Goal: Information Seeking & Learning: Understand process/instructions

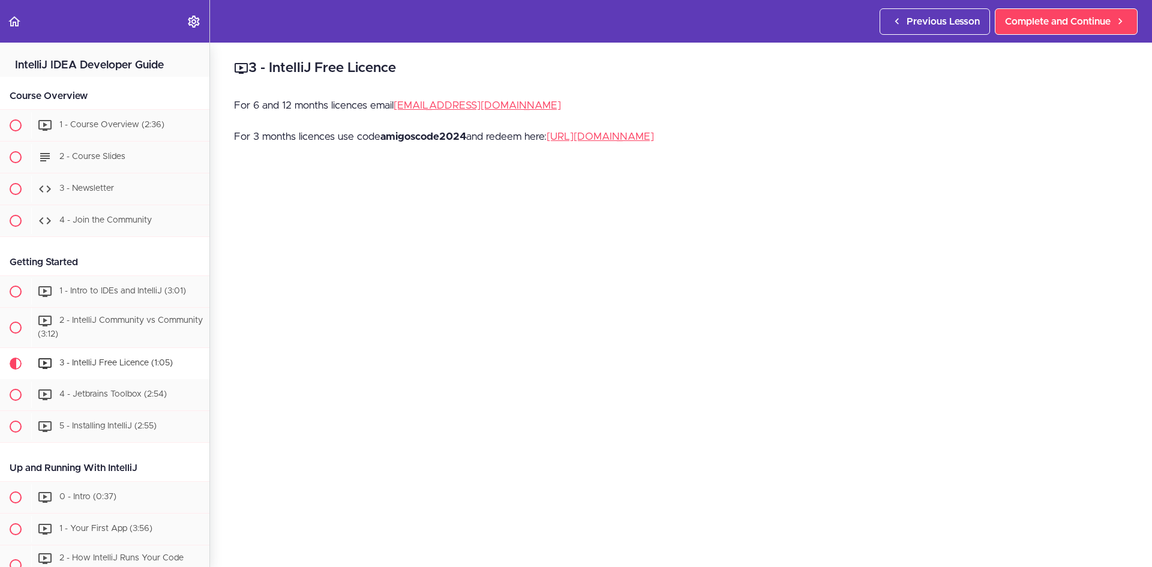
scroll to position [299, 0]
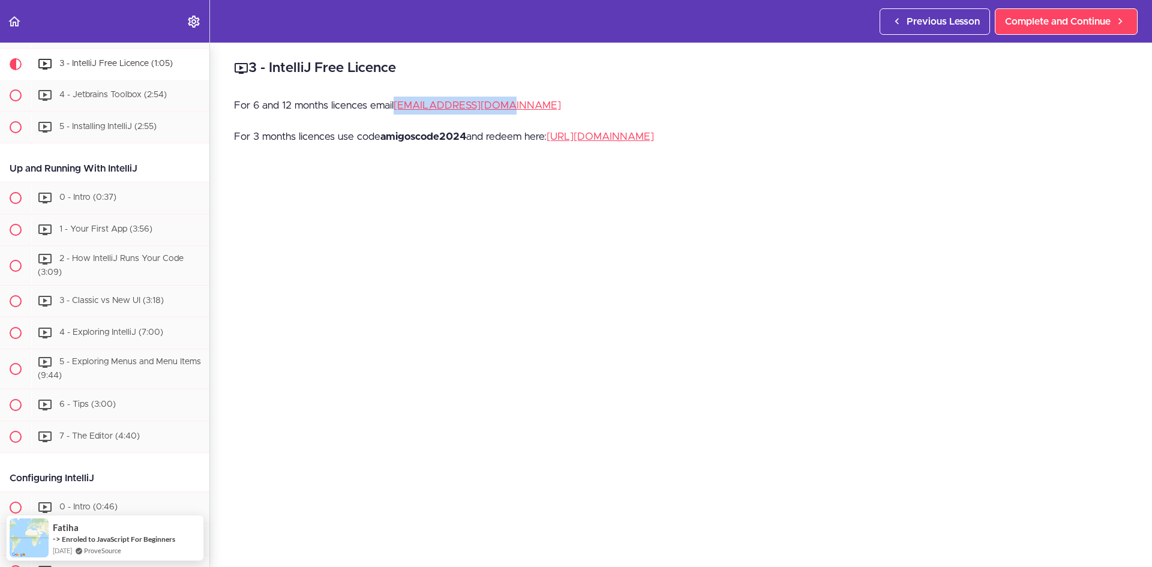
drag, startPoint x: 520, startPoint y: 107, endPoint x: 399, endPoint y: 112, distance: 121.3
click at [399, 112] on p "For 6 and 12 months licences email [EMAIL_ADDRESS][DOMAIN_NAME]" at bounding box center [681, 106] width 894 height 18
copy link "[EMAIL_ADDRESS][DOMAIN_NAME]"
click at [436, 105] on link "[EMAIL_ADDRESS][DOMAIN_NAME]" at bounding box center [477, 105] width 167 height 10
click at [569, 116] on div "For 6 and 12 months licences email [EMAIL_ADDRESS][DOMAIN_NAME] For 3 months li…" at bounding box center [681, 128] width 894 height 62
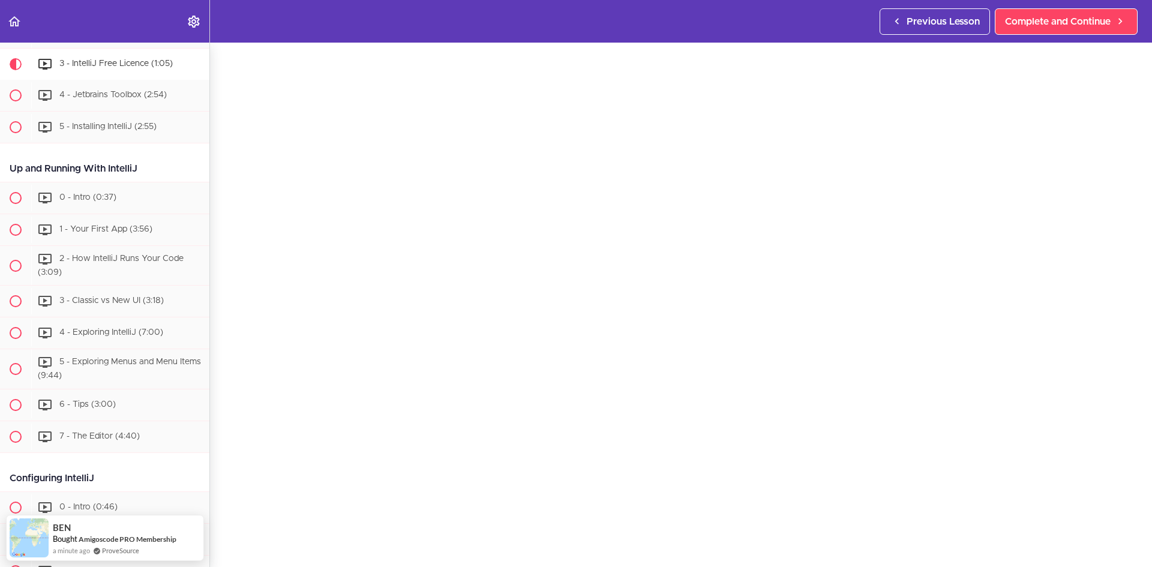
scroll to position [160, 0]
drag, startPoint x: 943, startPoint y: 529, endPoint x: 1011, endPoint y: 515, distance: 69.1
click at [944, 529] on section "IntelliJ IDEA Developer Guide Course Overview 1 - Course Overview (2:36) 2 - Co…" at bounding box center [576, 305] width 1152 height 524
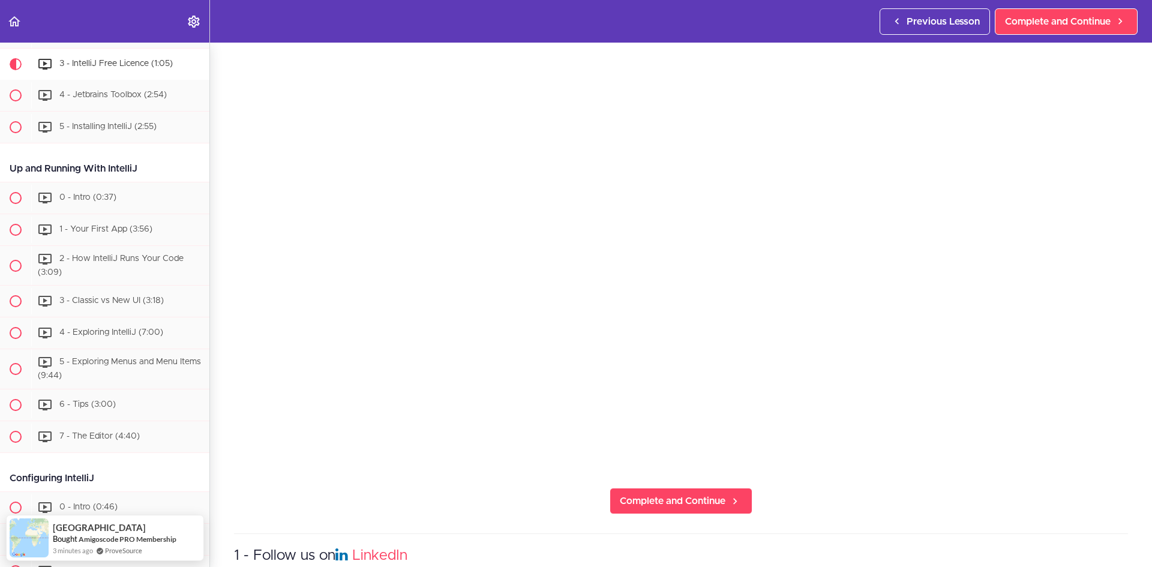
scroll to position [280, 0]
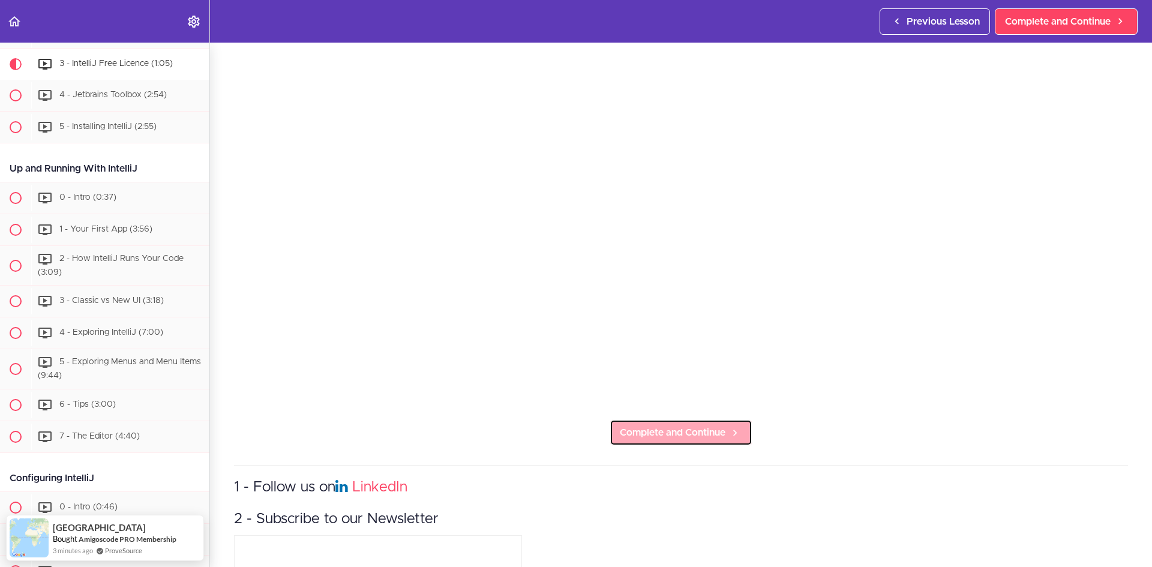
click at [712, 426] on span "Complete and Continue" at bounding box center [673, 432] width 106 height 14
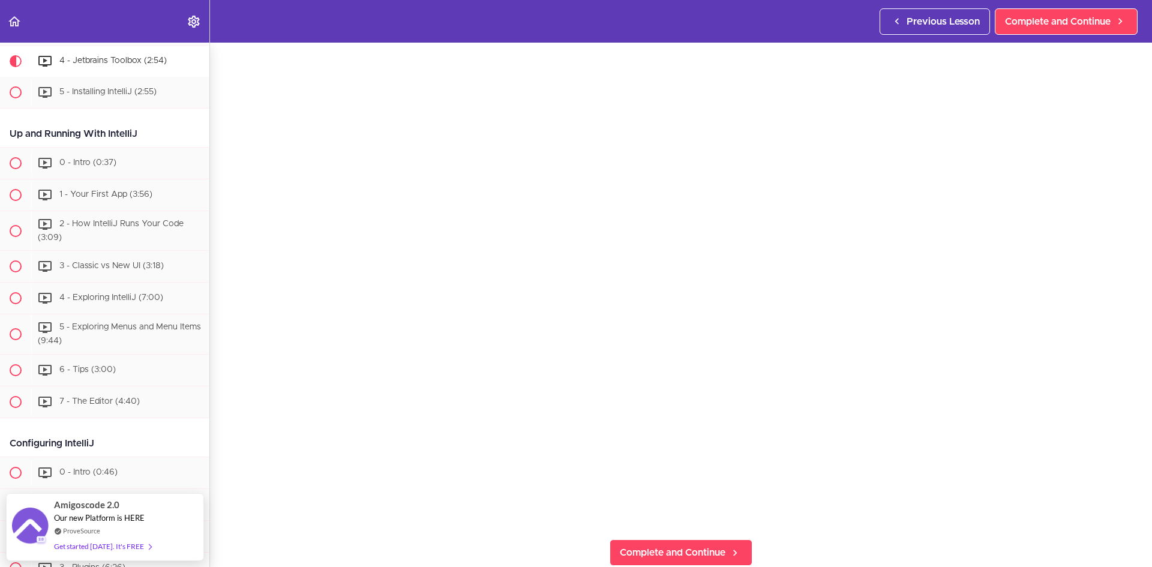
scroll to position [120, 0]
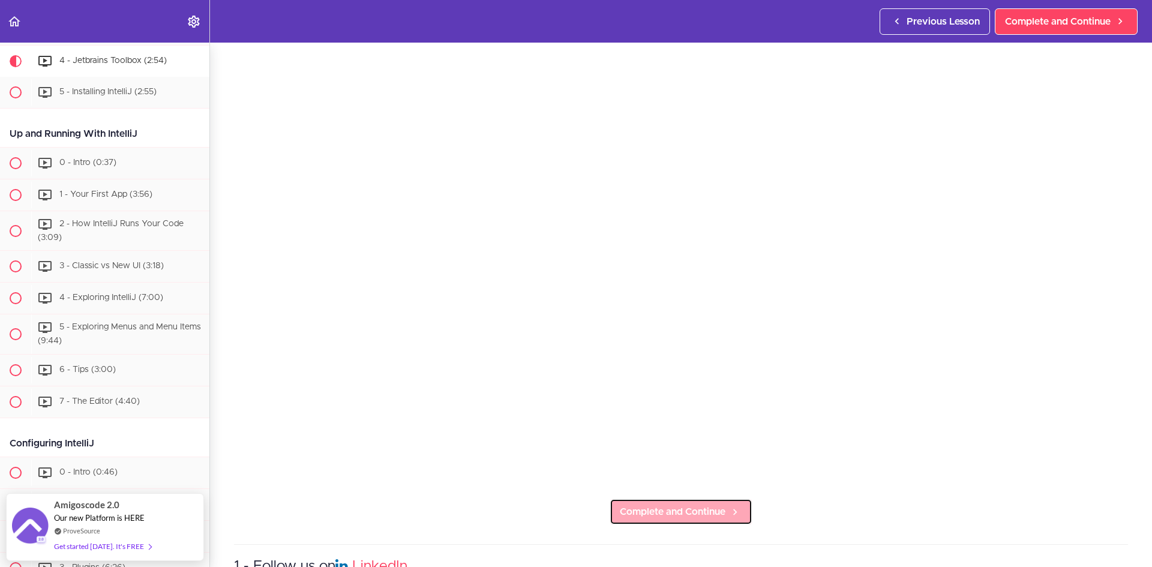
click at [713, 511] on span "Complete and Continue" at bounding box center [673, 512] width 106 height 14
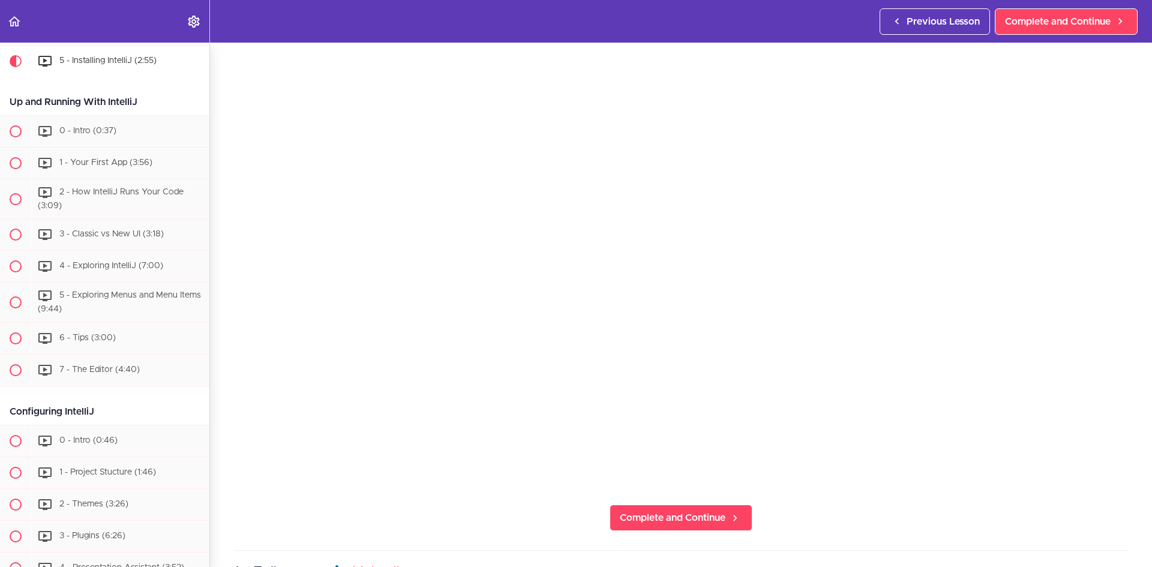
scroll to position [120, 0]
click at [719, 509] on span "Complete and Continue" at bounding box center [673, 512] width 106 height 14
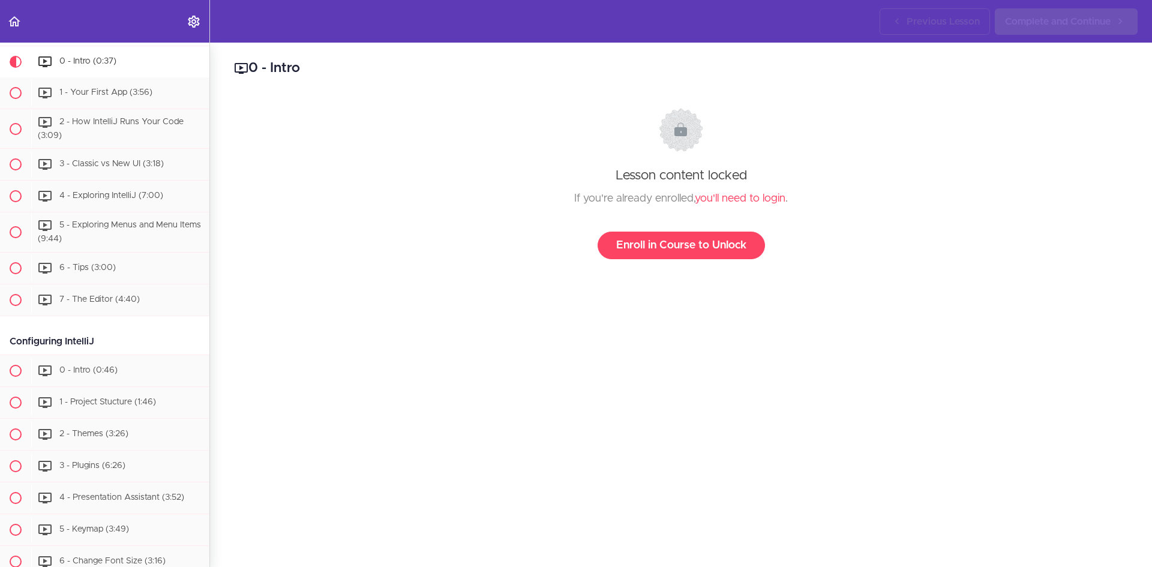
scroll to position [437, 0]
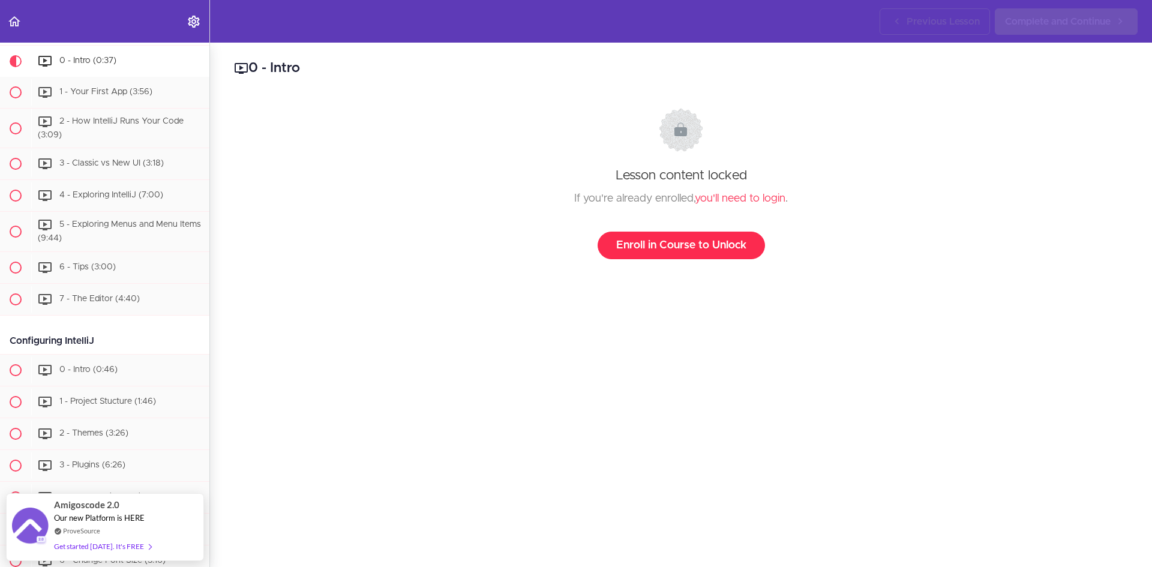
click at [680, 244] on link "Enroll in Course to Unlock" at bounding box center [681, 246] width 167 height 28
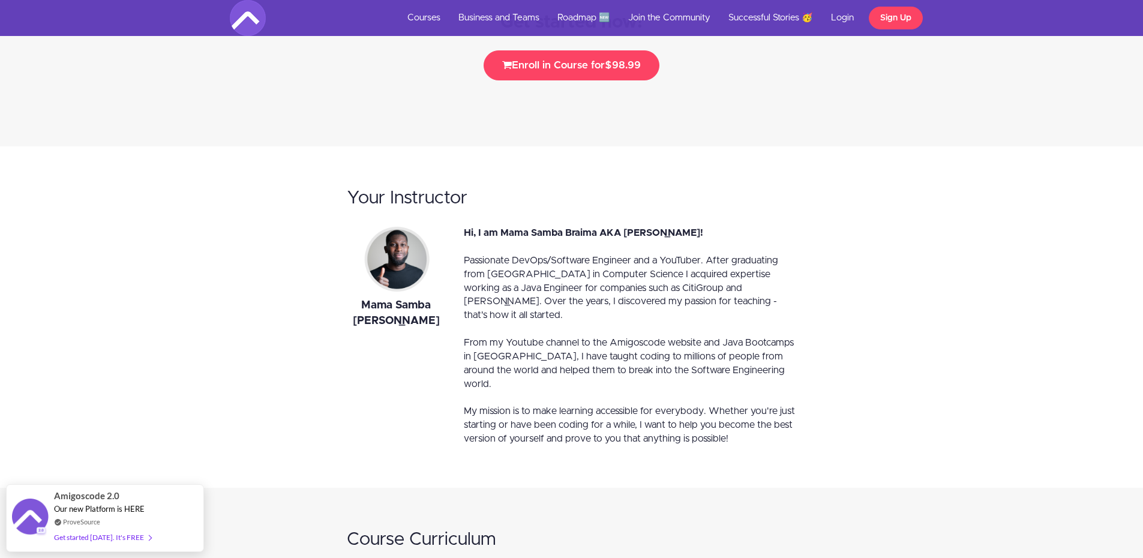
scroll to position [2340, 0]
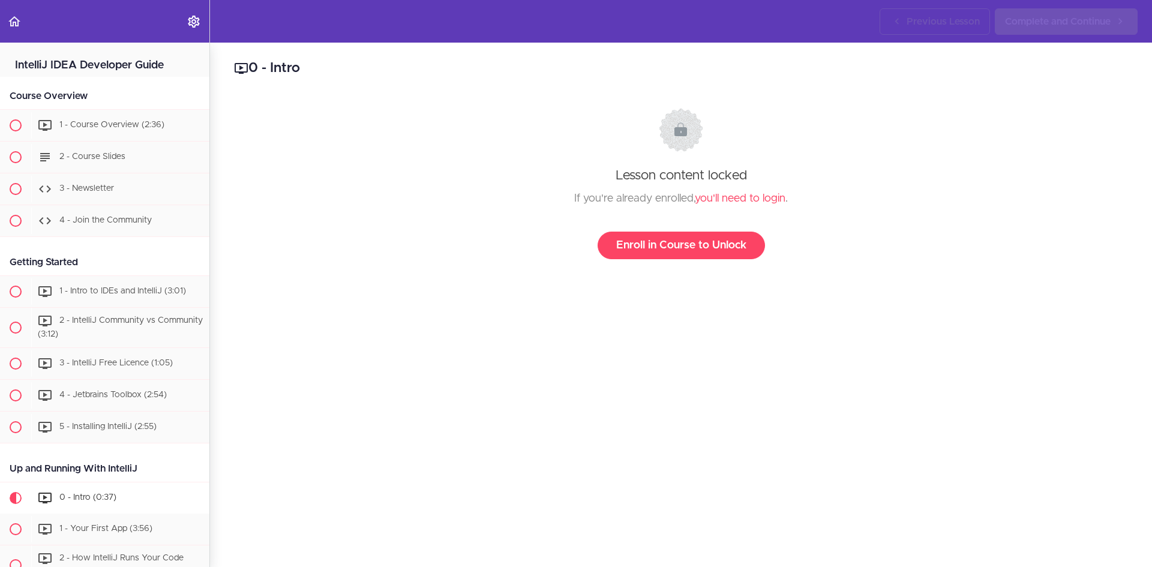
scroll to position [434, 0]
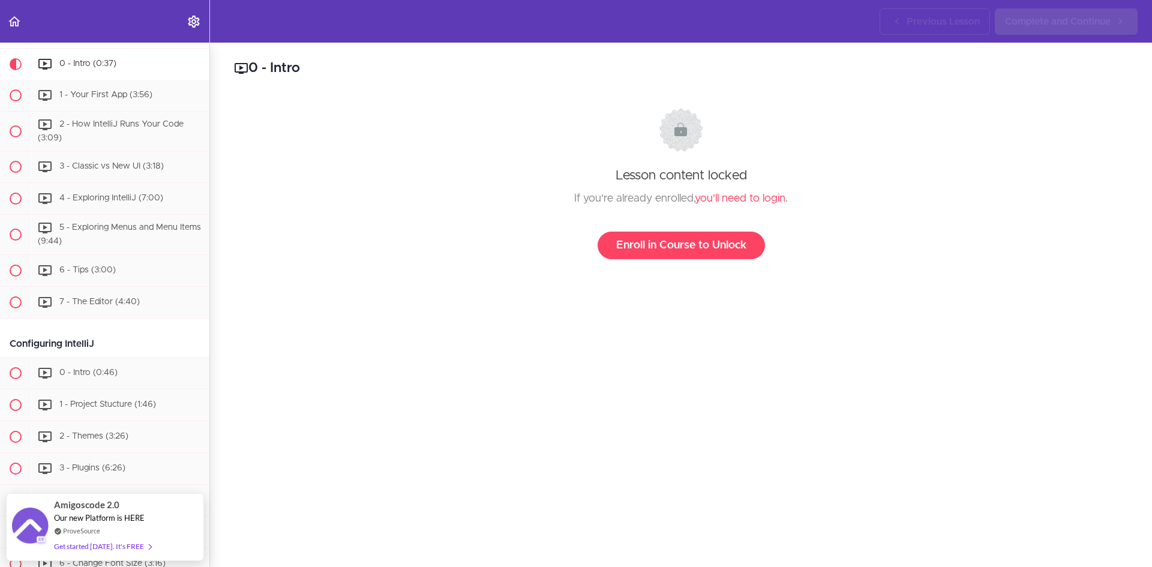
drag, startPoint x: 319, startPoint y: 215, endPoint x: 288, endPoint y: 214, distance: 31.2
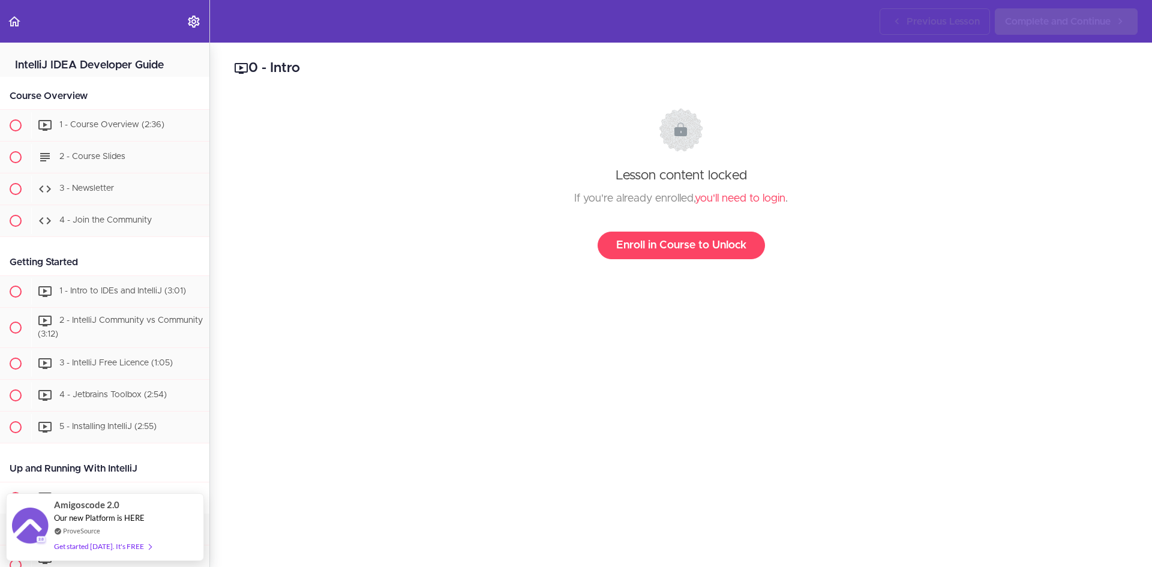
drag, startPoint x: 245, startPoint y: 182, endPoint x: 238, endPoint y: 184, distance: 8.0
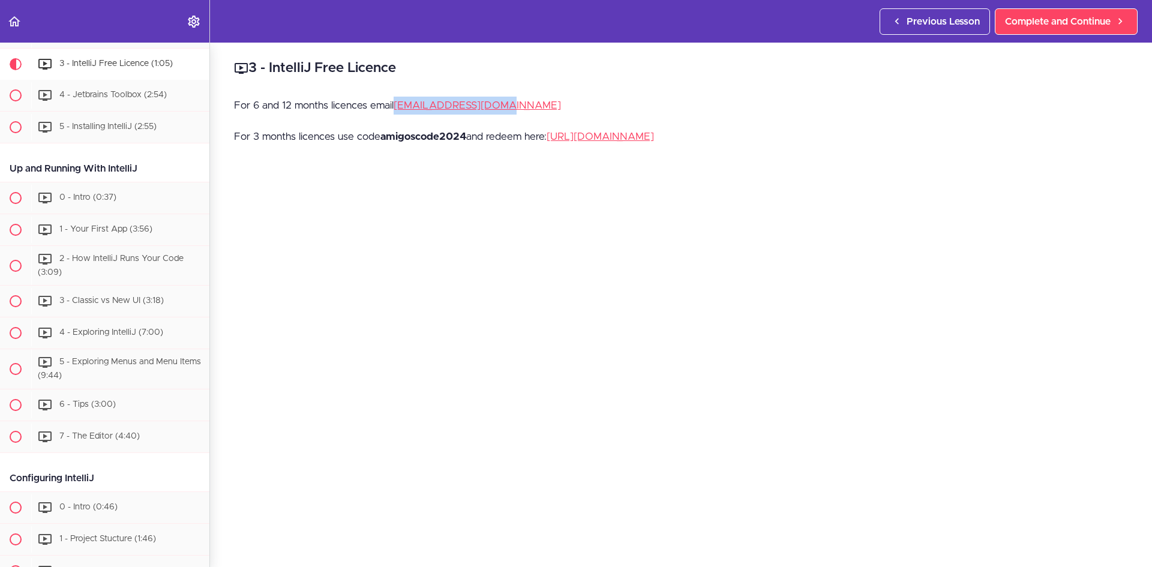
drag, startPoint x: 511, startPoint y: 103, endPoint x: 396, endPoint y: 112, distance: 115.5
click at [396, 112] on p "For 6 and 12 months licences email [EMAIL_ADDRESS][DOMAIN_NAME]" at bounding box center [681, 106] width 894 height 18
copy link "[EMAIL_ADDRESS][DOMAIN_NAME]"
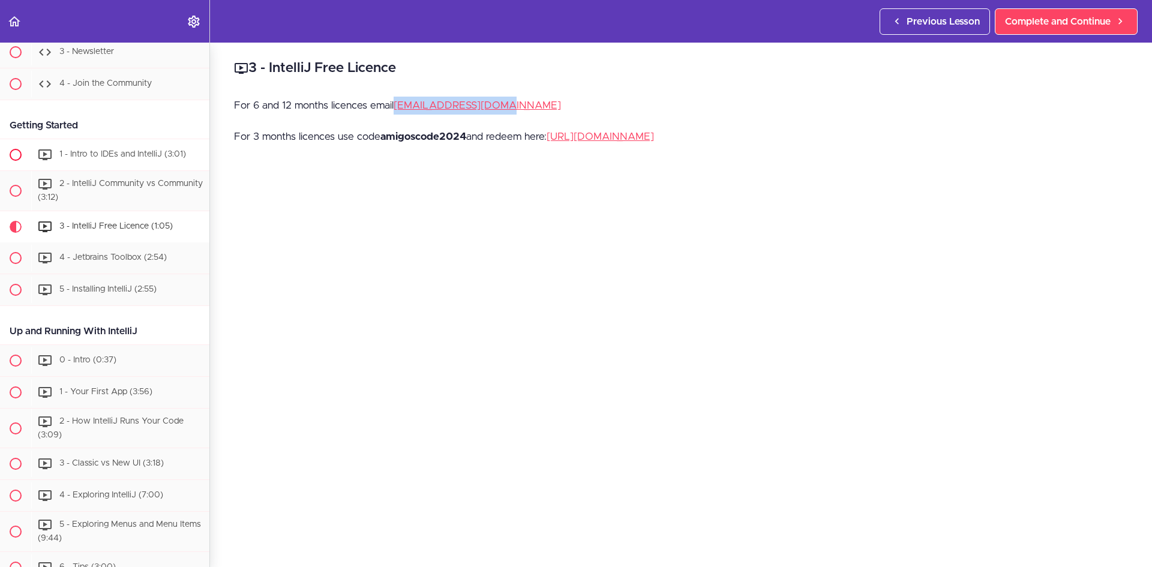
scroll to position [119, 0]
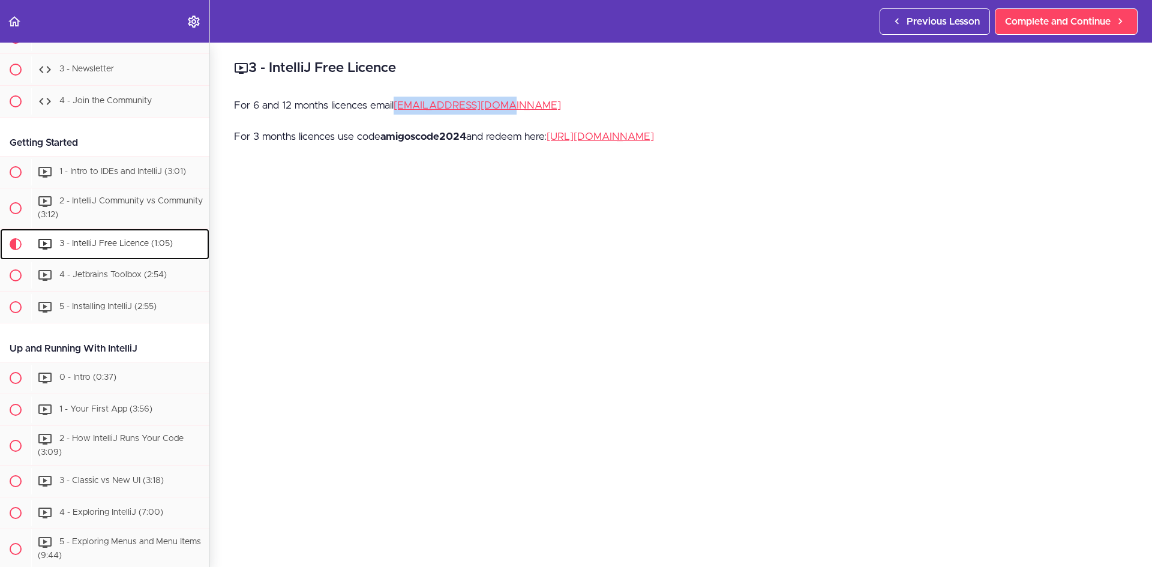
click at [168, 244] on span "3 - IntelliJ Free Licence (1:05)" at bounding box center [115, 243] width 113 height 8
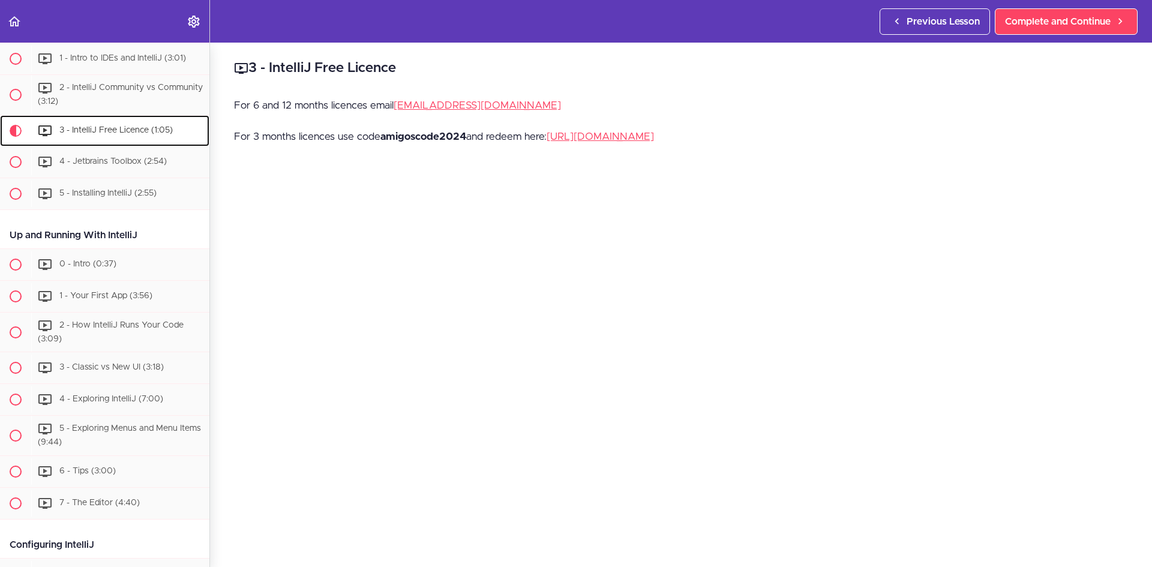
scroll to position [302, 0]
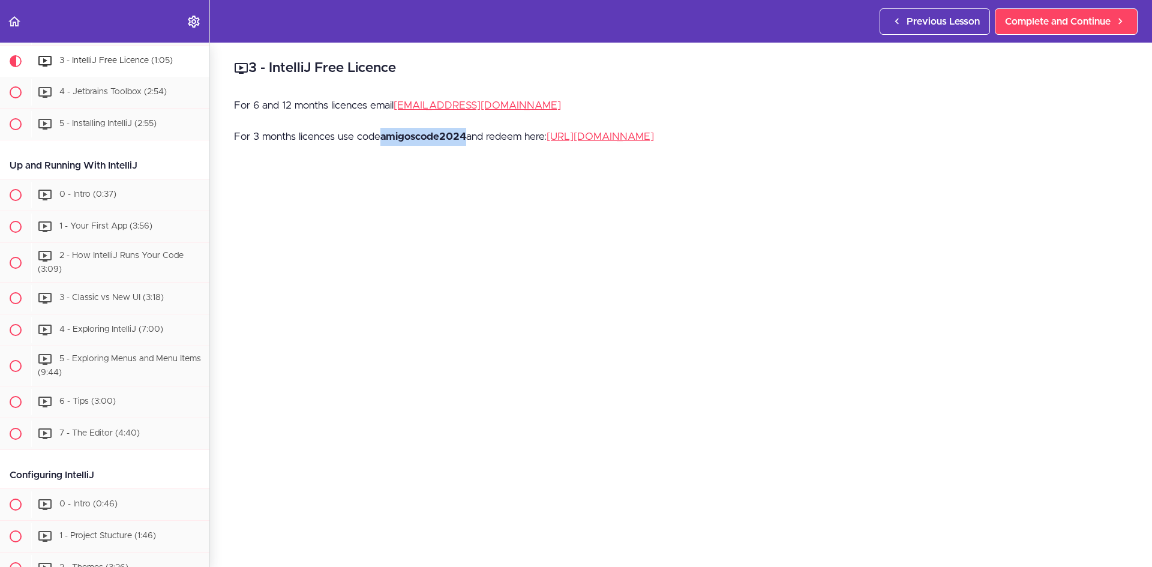
drag, startPoint x: 383, startPoint y: 139, endPoint x: 466, endPoint y: 137, distance: 82.2
click at [466, 137] on strong "amigoscode2024" at bounding box center [423, 136] width 86 height 10
copy strong "amigoscode2024"
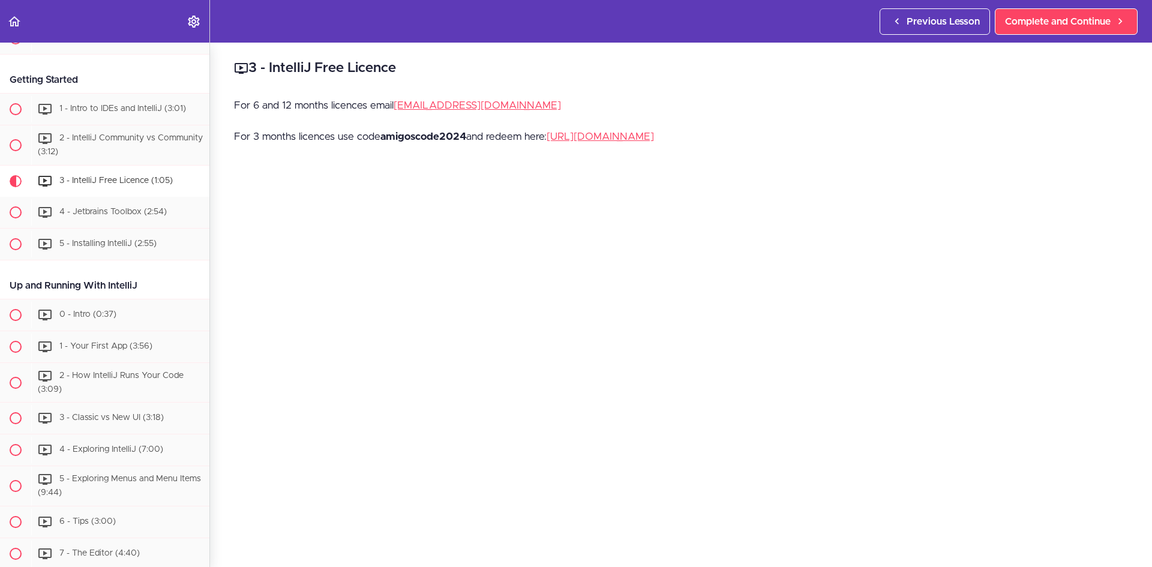
scroll to position [299, 0]
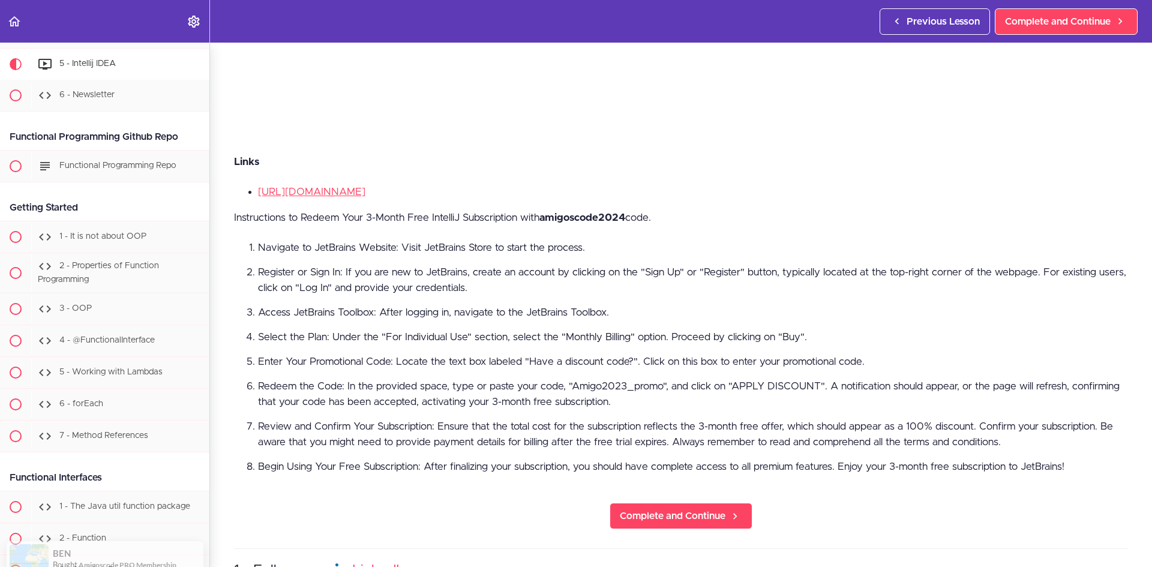
scroll to position [480, 0]
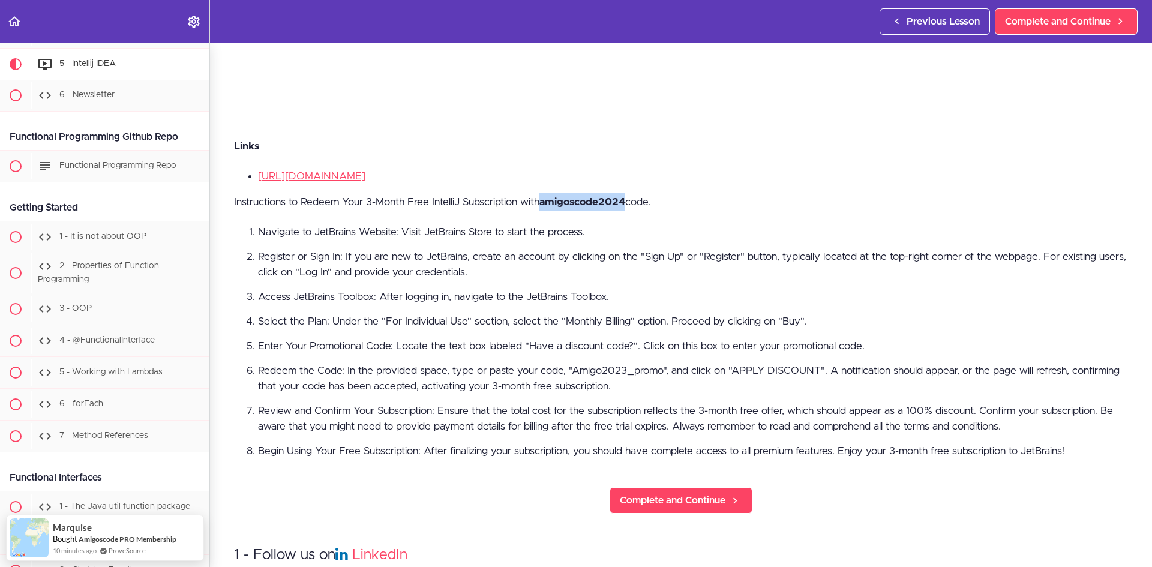
drag, startPoint x: 552, startPoint y: 197, endPoint x: 629, endPoint y: 203, distance: 77.7
click at [629, 203] on p "Instructions to Redeem Your 3-Month Free IntelliJ Subscription with amigoscode2…" at bounding box center [681, 202] width 894 height 18
copy strong "amigoscode2024"
